Goal: Task Accomplishment & Management: Manage account settings

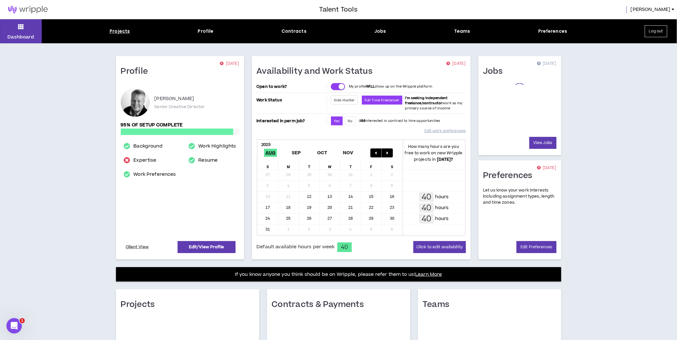
click at [120, 28] on div "Projects" at bounding box center [120, 31] width 20 height 7
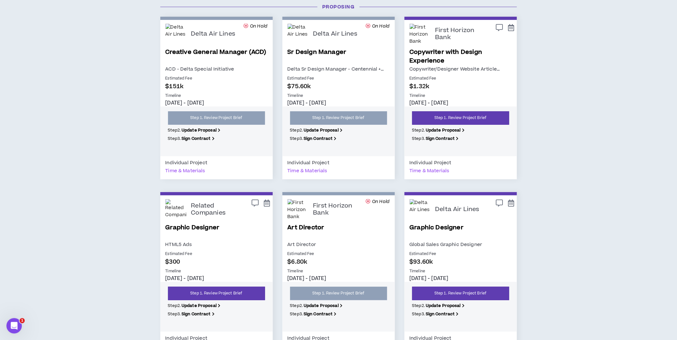
scroll to position [856, 0]
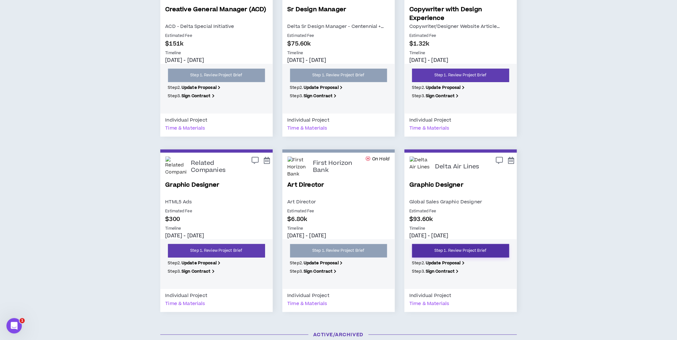
click at [460, 249] on link "Step 1. Review Project Brief" at bounding box center [460, 250] width 97 height 13
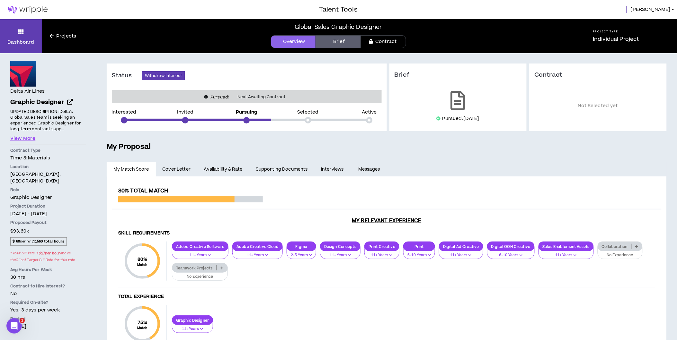
click at [227, 172] on link "Availability & Rate" at bounding box center [223, 170] width 52 height 14
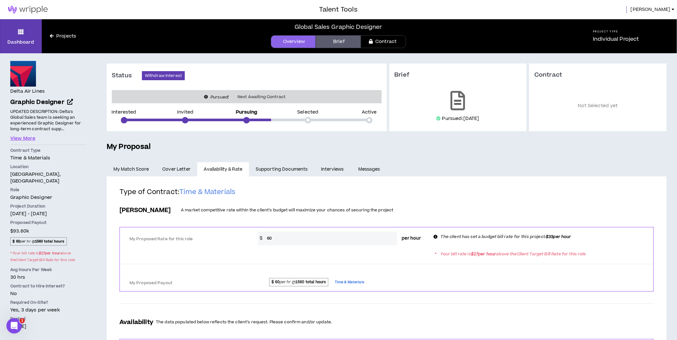
click at [667, 10] on span "[PERSON_NAME]" at bounding box center [651, 9] width 40 height 7
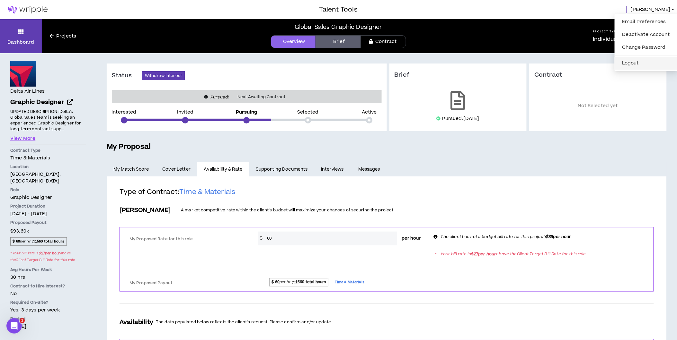
click at [645, 61] on button "Logout" at bounding box center [645, 63] width 55 height 10
